Goal: Use online tool/utility: Utilize a website feature to perform a specific function

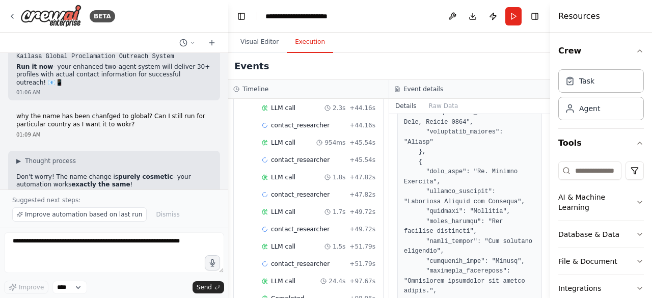
scroll to position [1897, 0]
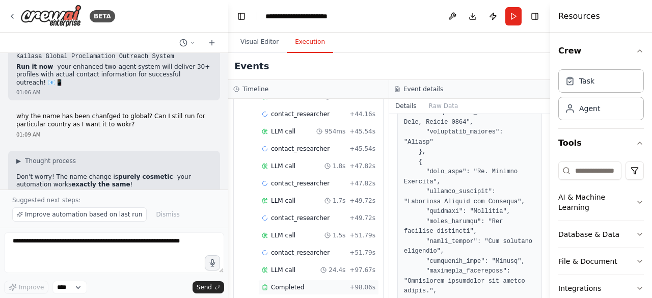
click at [277, 283] on span "Completed" at bounding box center [287, 287] width 33 height 8
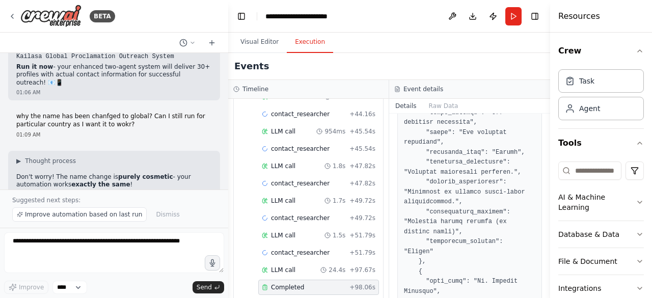
click at [406, 100] on button "Details" at bounding box center [406, 106] width 34 height 14
click at [406, 101] on button "Details" at bounding box center [406, 106] width 34 height 14
click at [405, 107] on button "Details" at bounding box center [406, 106] width 34 height 14
click at [440, 106] on button "Raw Data" at bounding box center [444, 106] width 42 height 14
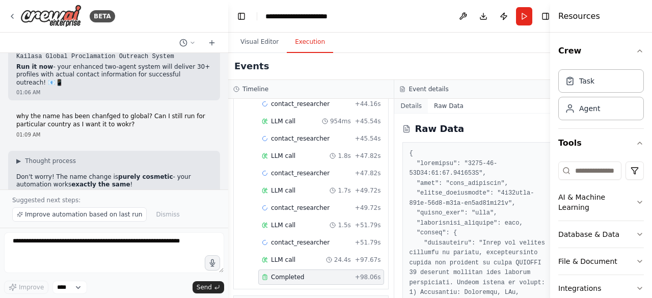
click at [400, 107] on button "Details" at bounding box center [411, 106] width 34 height 14
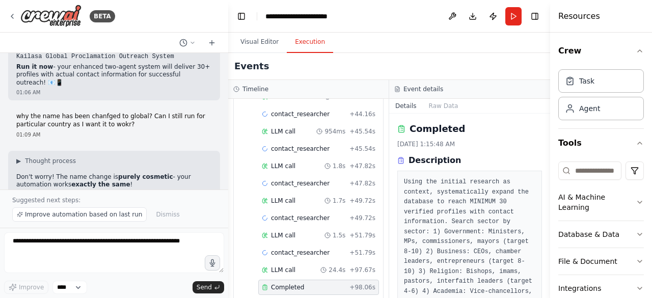
drag, startPoint x: 547, startPoint y: 128, endPoint x: 554, endPoint y: 147, distance: 20.8
click at [554, 147] on div "Resources Crew Task Agent Tools AI & Machine Learning Database & Data File & Do…" at bounding box center [601, 149] width 102 height 298
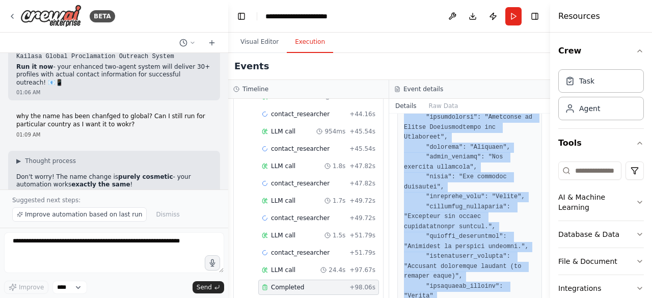
scroll to position [2470, 0]
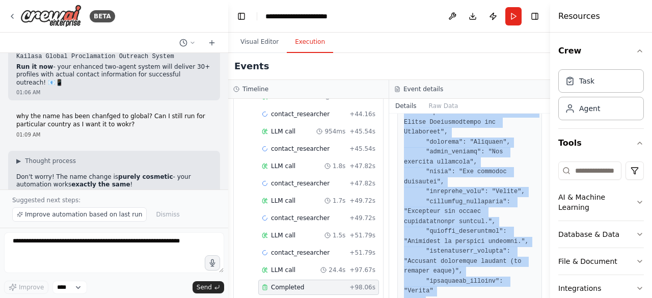
drag, startPoint x: 400, startPoint y: 131, endPoint x: 495, endPoint y: 316, distance: 207.9
click at [495, 297] on html "BETA Hello! I'm the CrewAI assistant. What kind of automation do you want to bu…" at bounding box center [326, 149] width 652 height 298
copy pre "{ "profiles": [ { "full_name": "[PERSON_NAME] Bio", "current_position": "Presid…"
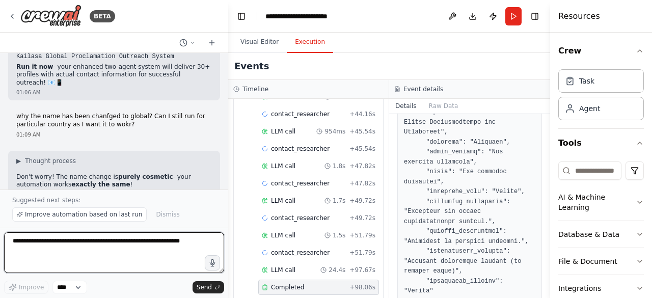
drag, startPoint x: 93, startPoint y: 260, endPoint x: 88, endPoint y: 254, distance: 8.0
click at [88, 254] on textarea at bounding box center [114, 252] width 220 height 41
type textarea "*"
type textarea "**********"
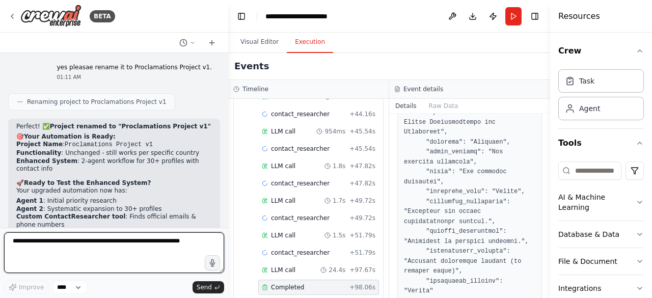
scroll to position [9889, 0]
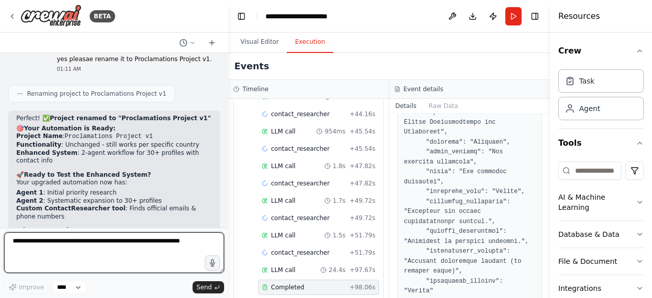
click at [149, 257] on textarea at bounding box center [114, 252] width 220 height 41
click at [160, 253] on textarea at bounding box center [114, 252] width 220 height 41
type textarea "*"
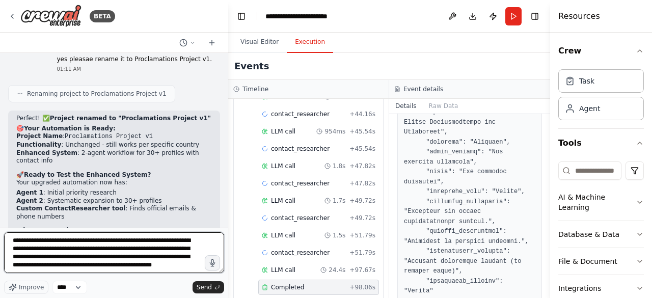
scroll to position [5, 0]
type textarea "**********"
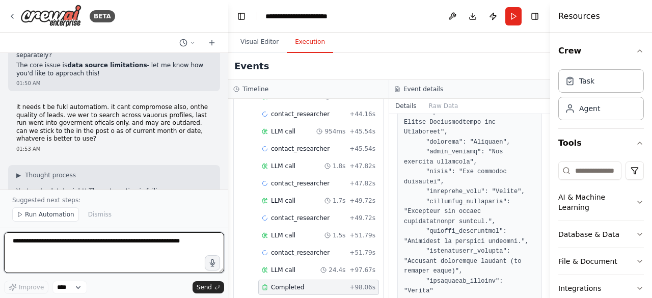
scroll to position [10553, 0]
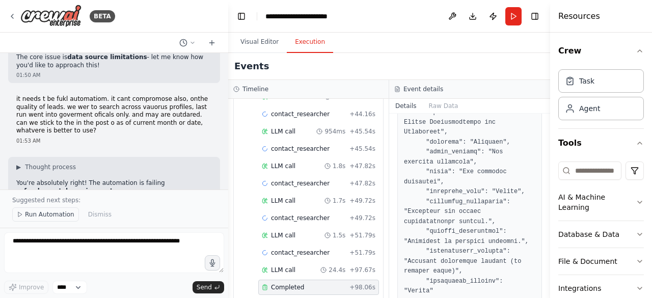
click at [29, 211] on span "Run Automation" at bounding box center [49, 214] width 49 height 8
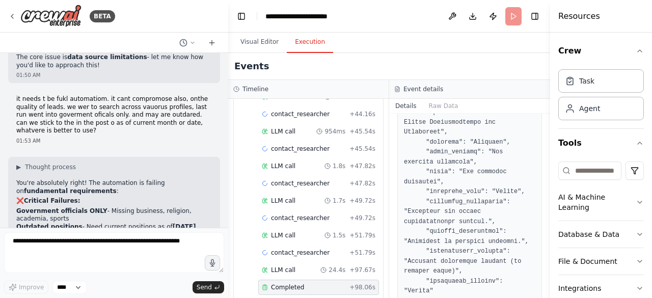
scroll to position [10515, 0]
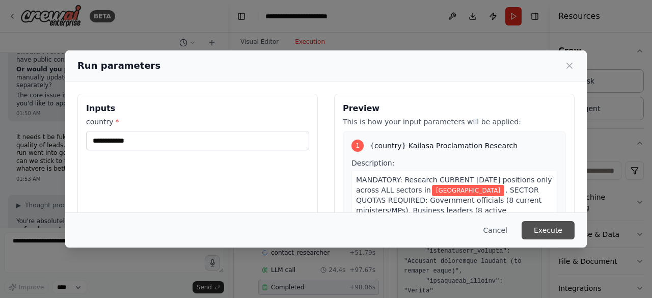
click at [558, 227] on button "Execute" at bounding box center [547, 230] width 53 height 18
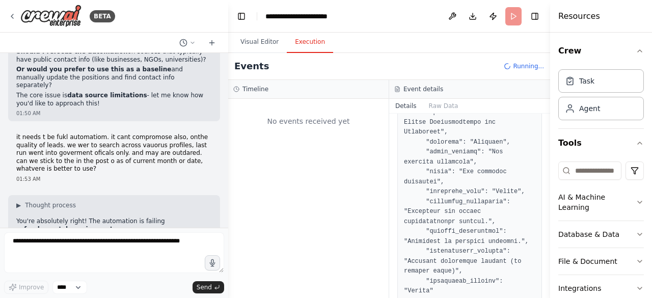
scroll to position [0, 0]
